Goal: Information Seeking & Learning: Learn about a topic

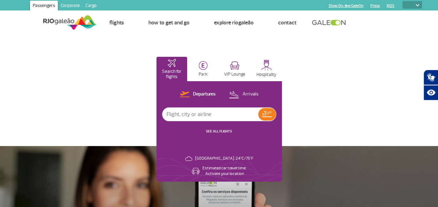
click at [410, 3] on select "PT ENG ESP" at bounding box center [412, 5] width 20 height 8
select select "pt-BR"
click at [402, 1] on select "PT ENG ESP" at bounding box center [412, 5] width 20 height 8
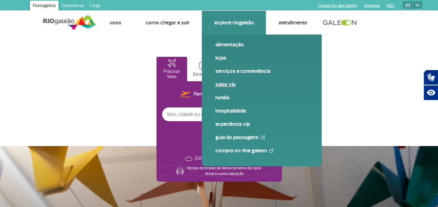
click at [216, 84] on link "Salas VIP" at bounding box center [261, 84] width 93 height 8
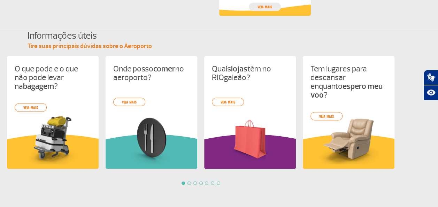
scroll to position [731, 0]
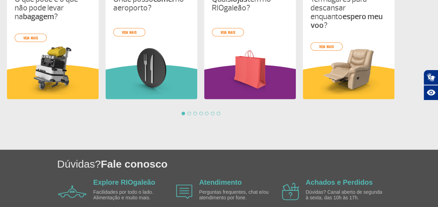
click at [191, 114] on div at bounding box center [202, 113] width 390 height 3
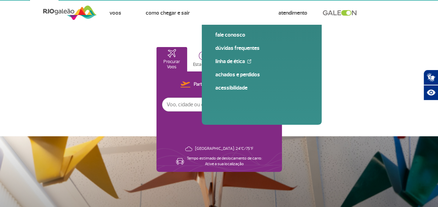
scroll to position [0, 0]
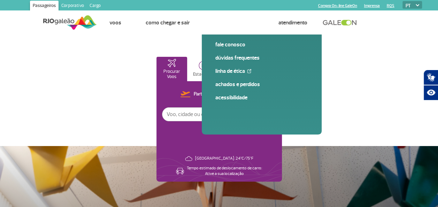
click at [232, 66] on img at bounding box center [234, 65] width 9 height 9
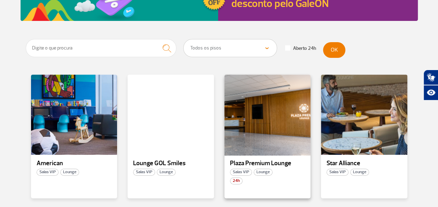
scroll to position [139, 0]
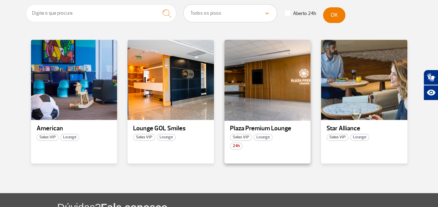
click at [263, 99] on div at bounding box center [267, 80] width 88 height 82
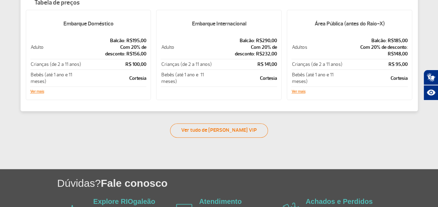
scroll to position [188, 0]
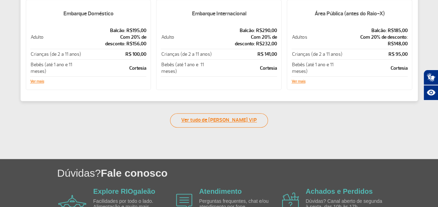
click at [206, 121] on link "Ver tudo de Salas VIP" at bounding box center [219, 120] width 98 height 14
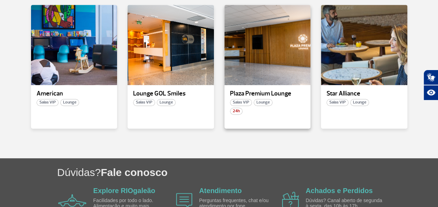
scroll to position [139, 0]
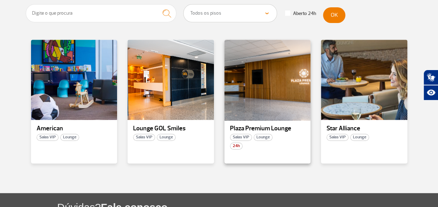
click at [266, 110] on div at bounding box center [267, 80] width 88 height 82
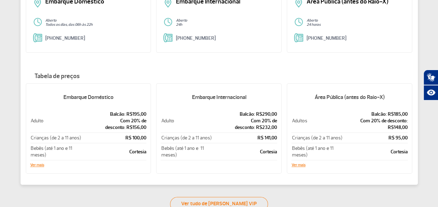
scroll to position [139, 0]
